Goal: Use online tool/utility: Utilize a website feature to perform a specific function

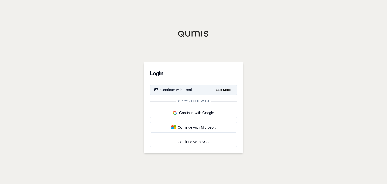
click at [175, 92] on div "Continue with Email" at bounding box center [173, 89] width 38 height 5
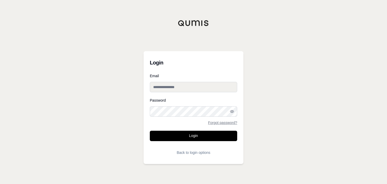
type input "**********"
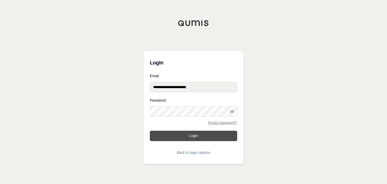
click at [191, 140] on button "Login" at bounding box center [193, 136] width 87 height 10
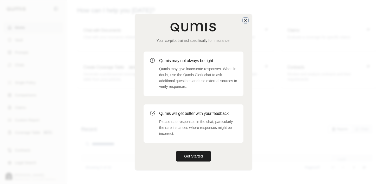
click at [246, 22] on icon "button" at bounding box center [245, 20] width 4 height 4
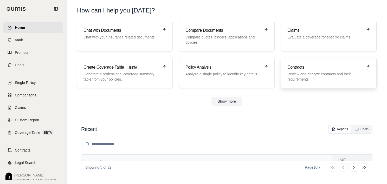
click at [294, 71] on div "Contracts Review and analyze contracts and their requirements" at bounding box center [324, 73] width 75 height 18
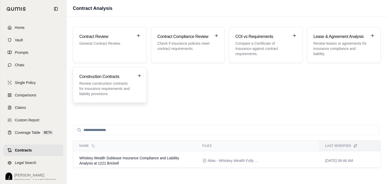
click at [130, 84] on p "Review construction contracts for insurance requirements and liability provisio…" at bounding box center [106, 89] width 54 height 16
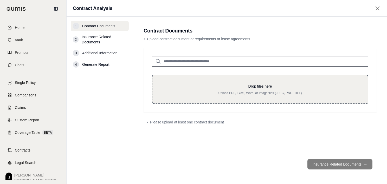
click at [203, 82] on div "Drop files here Upload PDF, Excel, Word, or Image files (JPEG, PNG, TIFF)" at bounding box center [260, 89] width 216 height 29
type input "**********"
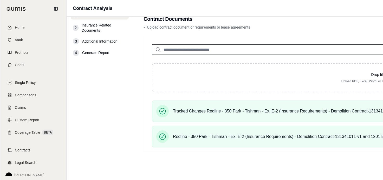
scroll to position [12, 226]
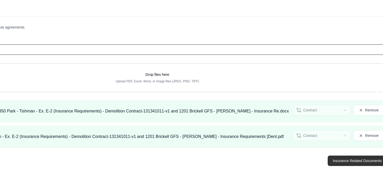
click at [327, 157] on button "Insurance Related Documents →" at bounding box center [359, 161] width 65 height 10
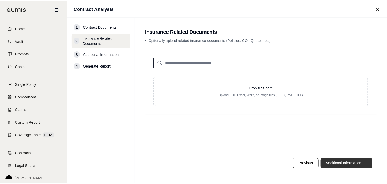
scroll to position [0, 0]
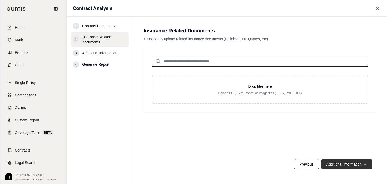
click at [346, 162] on button "Additional Information →" at bounding box center [346, 164] width 51 height 10
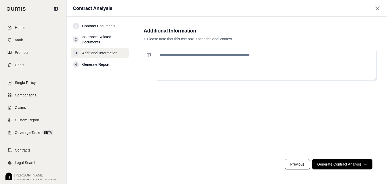
click at [220, 65] on textarea at bounding box center [266, 65] width 220 height 31
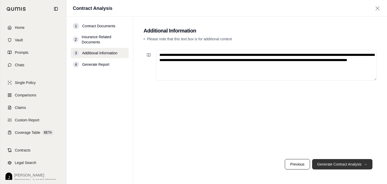
type textarea "**********"
click at [315, 162] on button "Generate Contract Analysis →" at bounding box center [342, 164] width 60 height 10
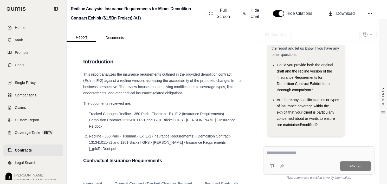
scroll to position [1, 0]
click at [336, 15] on span "Download" at bounding box center [345, 13] width 18 height 6
